Goal: Navigation & Orientation: Find specific page/section

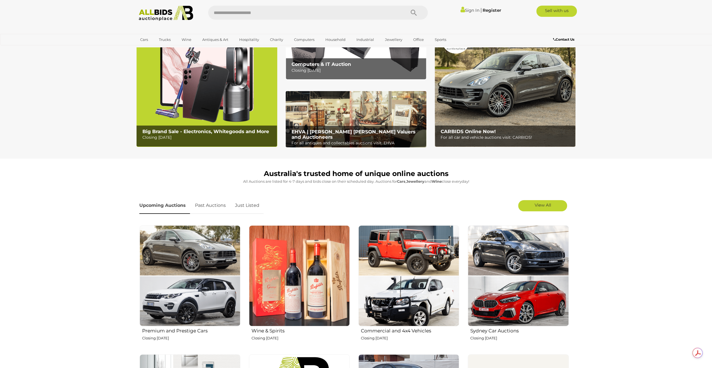
scroll to position [56, 0]
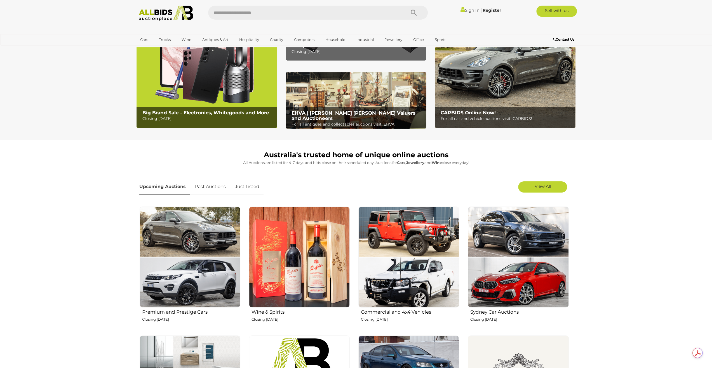
click at [205, 187] on link "Past Auctions" at bounding box center [210, 186] width 39 height 17
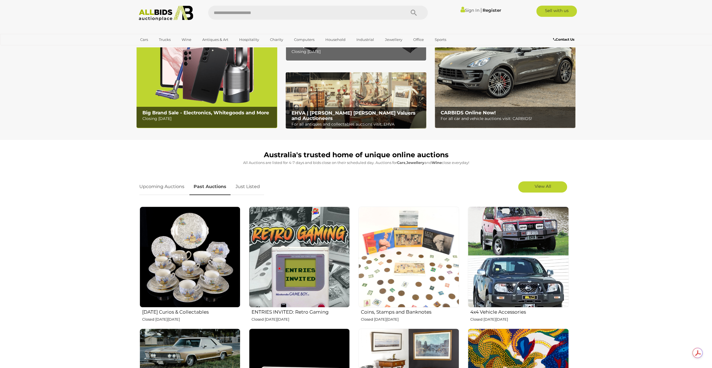
scroll to position [112, 0]
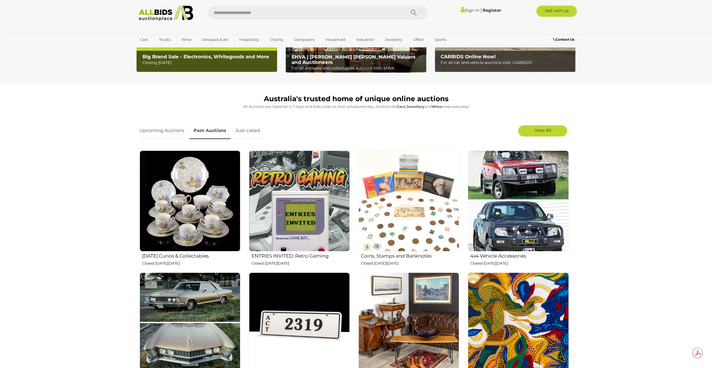
click at [518, 218] on img at bounding box center [518, 200] width 101 height 101
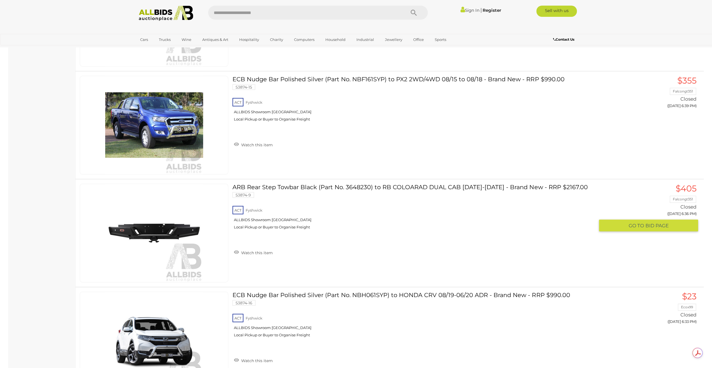
scroll to position [1157, 0]
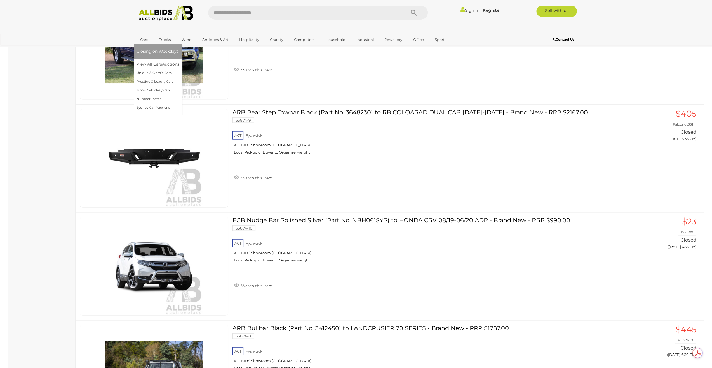
click at [143, 38] on link "Cars" at bounding box center [144, 39] width 15 height 9
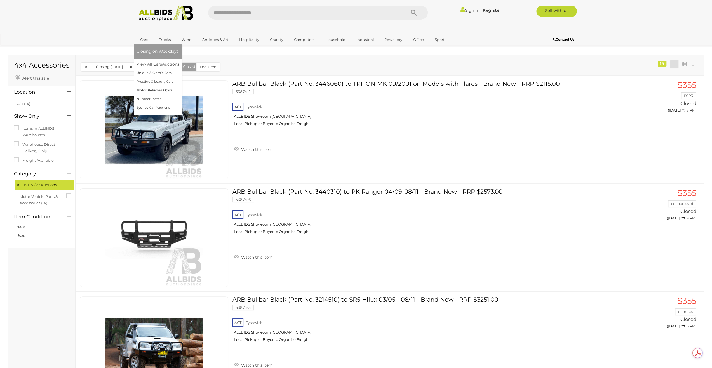
click at [165, 92] on link "Motor Vehicles / Cars" at bounding box center [158, 90] width 43 height 9
